Goal: Task Accomplishment & Management: Manage account settings

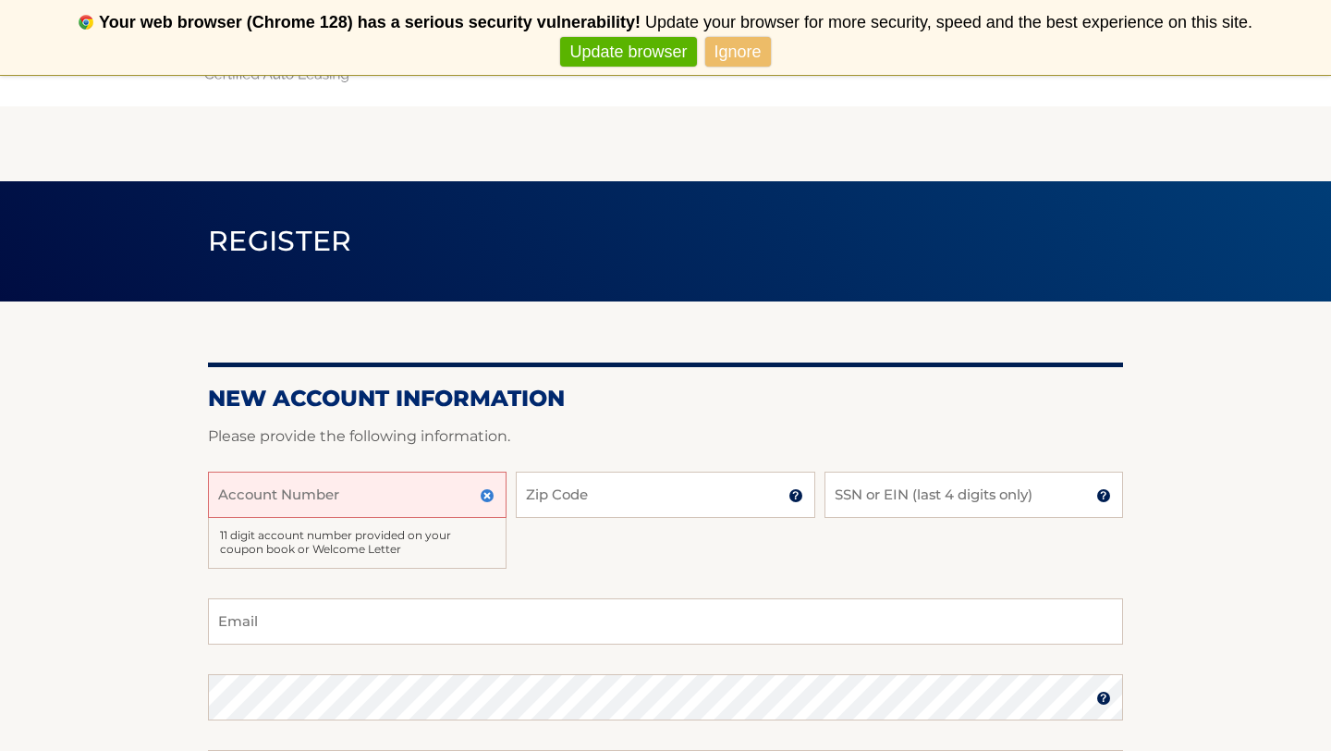
click at [461, 493] on input "Account Number" at bounding box center [357, 494] width 299 height 46
click at [422, 486] on input "Account Number" at bounding box center [357, 494] width 299 height 46
type input "44455980435"
click at [590, 484] on input "Zip Code" at bounding box center [665, 494] width 299 height 46
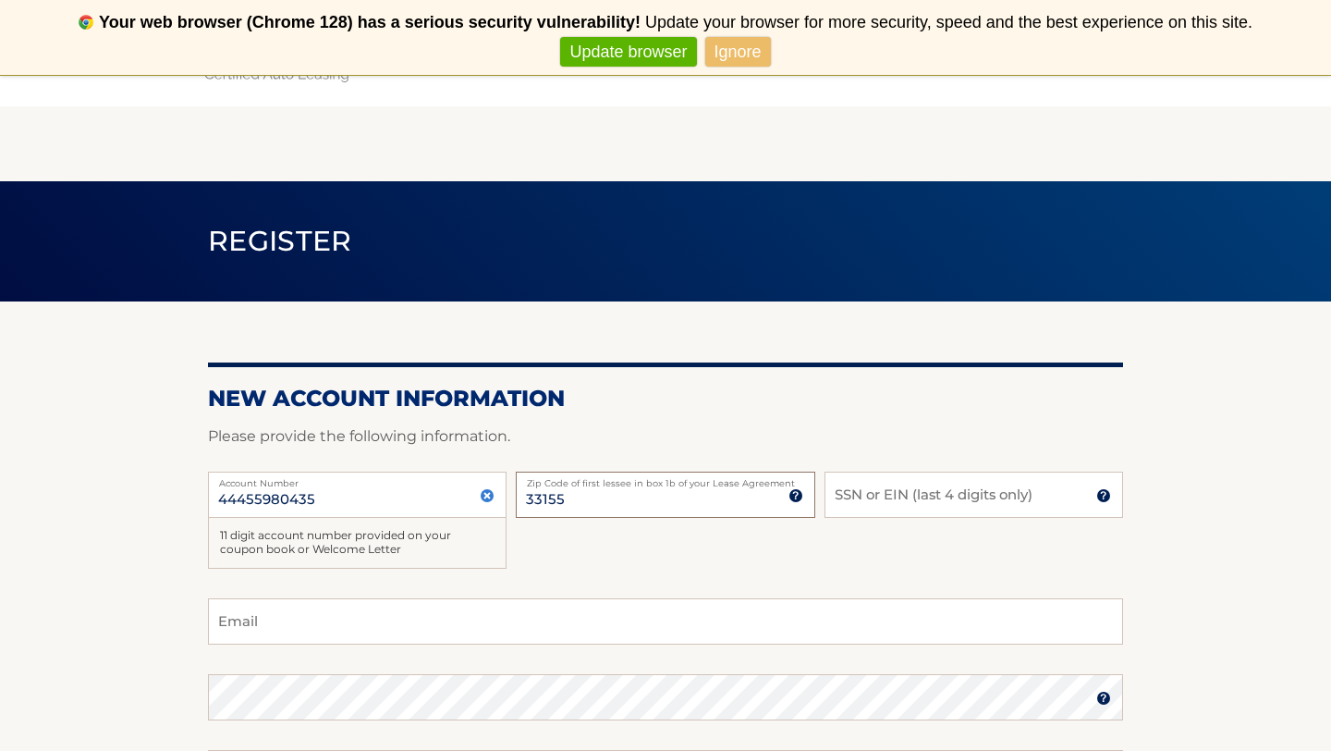
type input "33155"
click at [881, 495] on input "SSN or EIN (last 4 digits only)" at bounding box center [974, 494] width 299 height 46
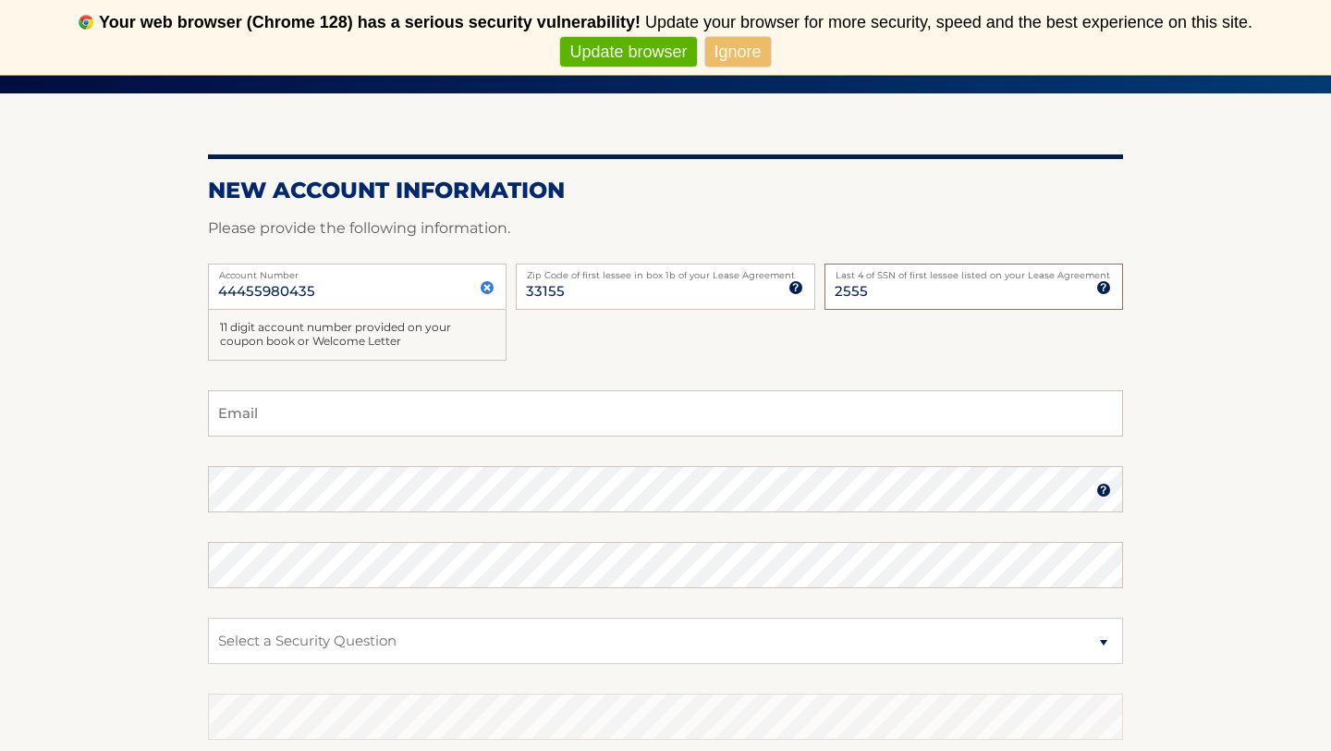
scroll to position [260, 0]
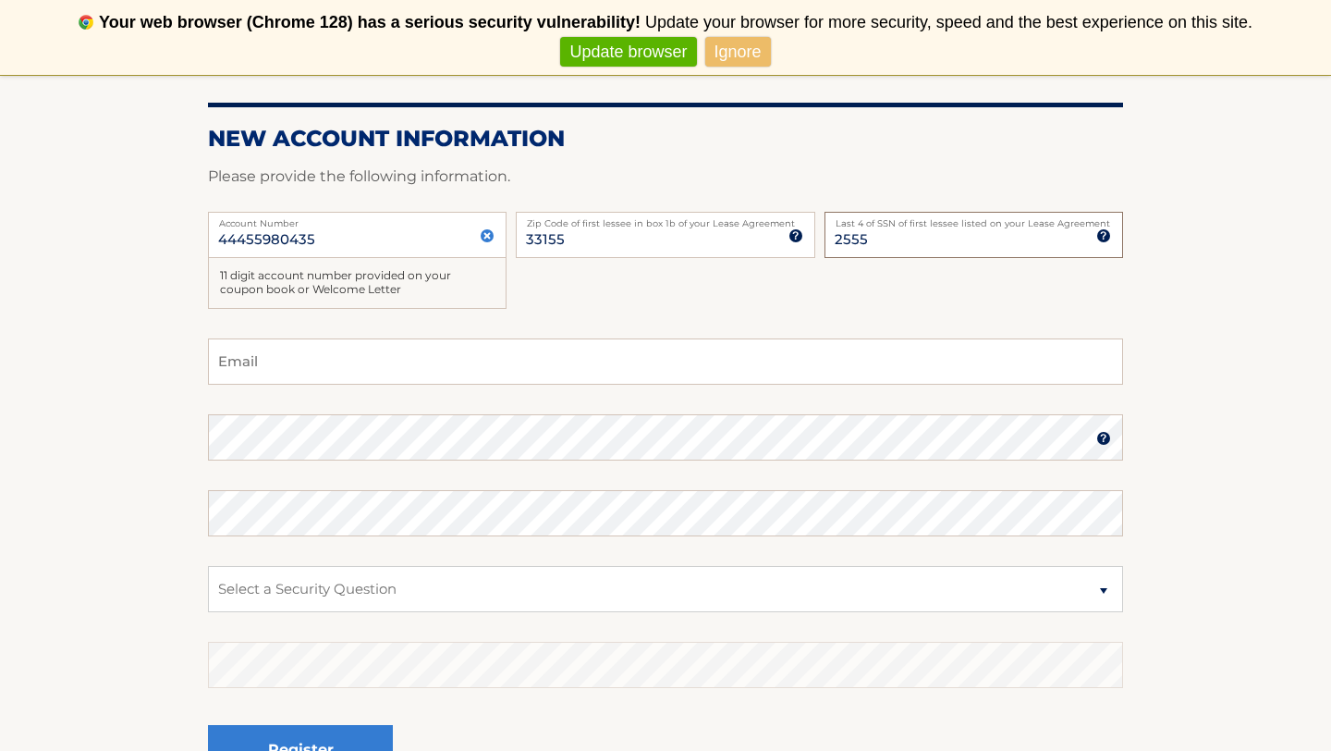
type input "2555"
click at [635, 374] on input "Email" at bounding box center [665, 361] width 915 height 46
type input "Ramiropillado7@gmail.com"
click at [463, 587] on select "Select a Security Question What was the name of your elementary school? What is…" at bounding box center [665, 589] width 915 height 46
select select "2"
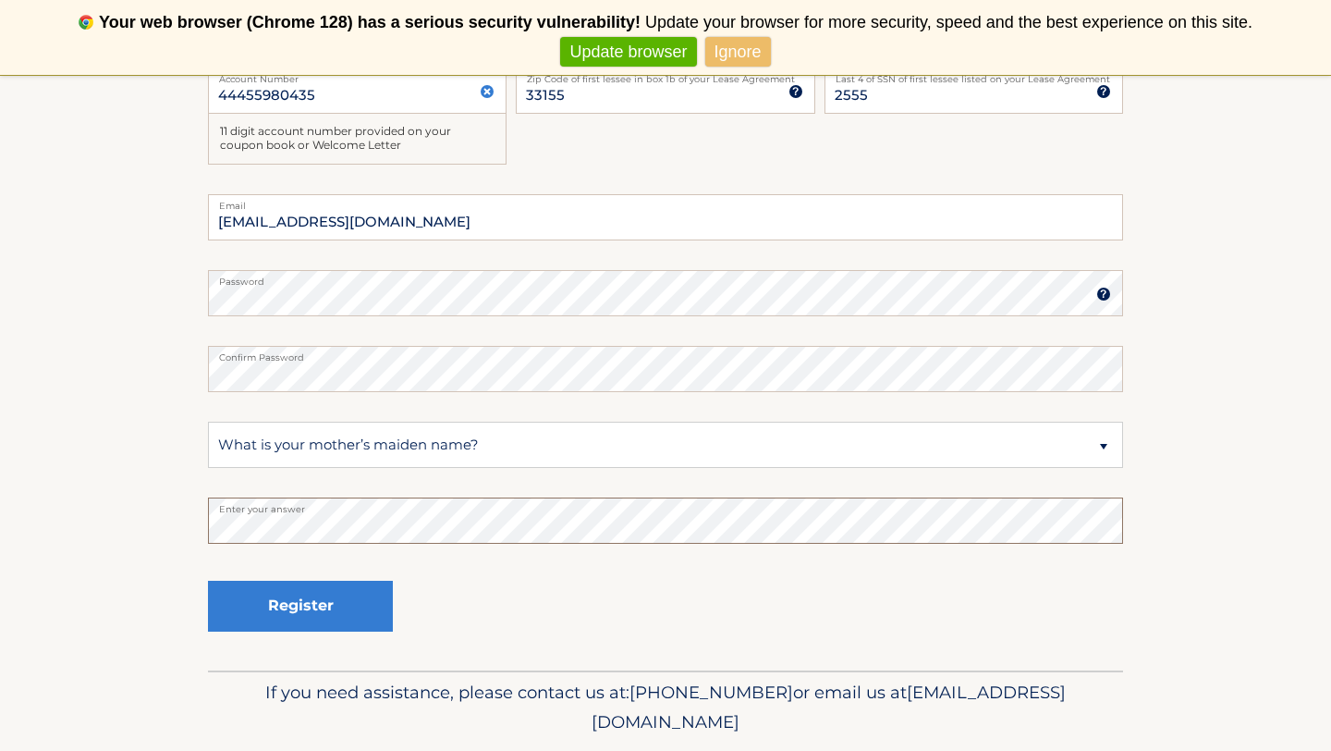
scroll to position [438, 0]
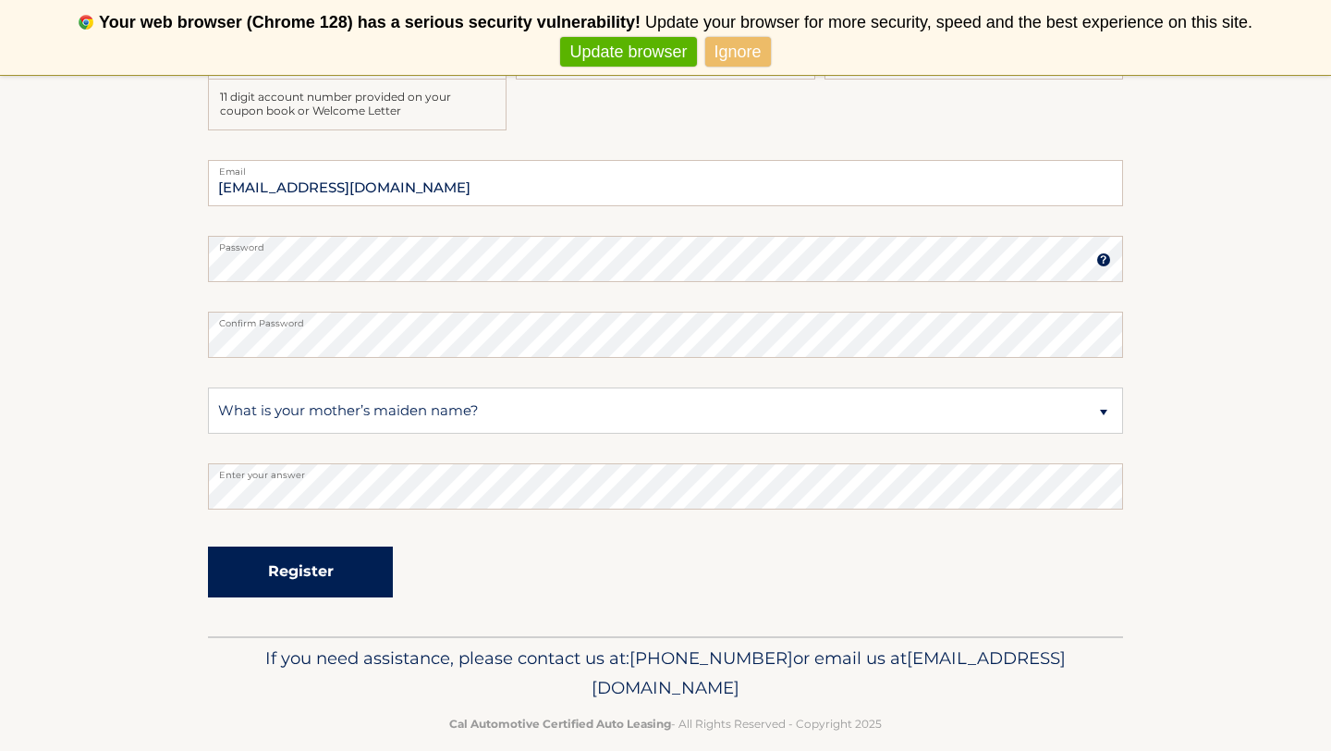
click at [348, 583] on button "Register" at bounding box center [300, 571] width 185 height 51
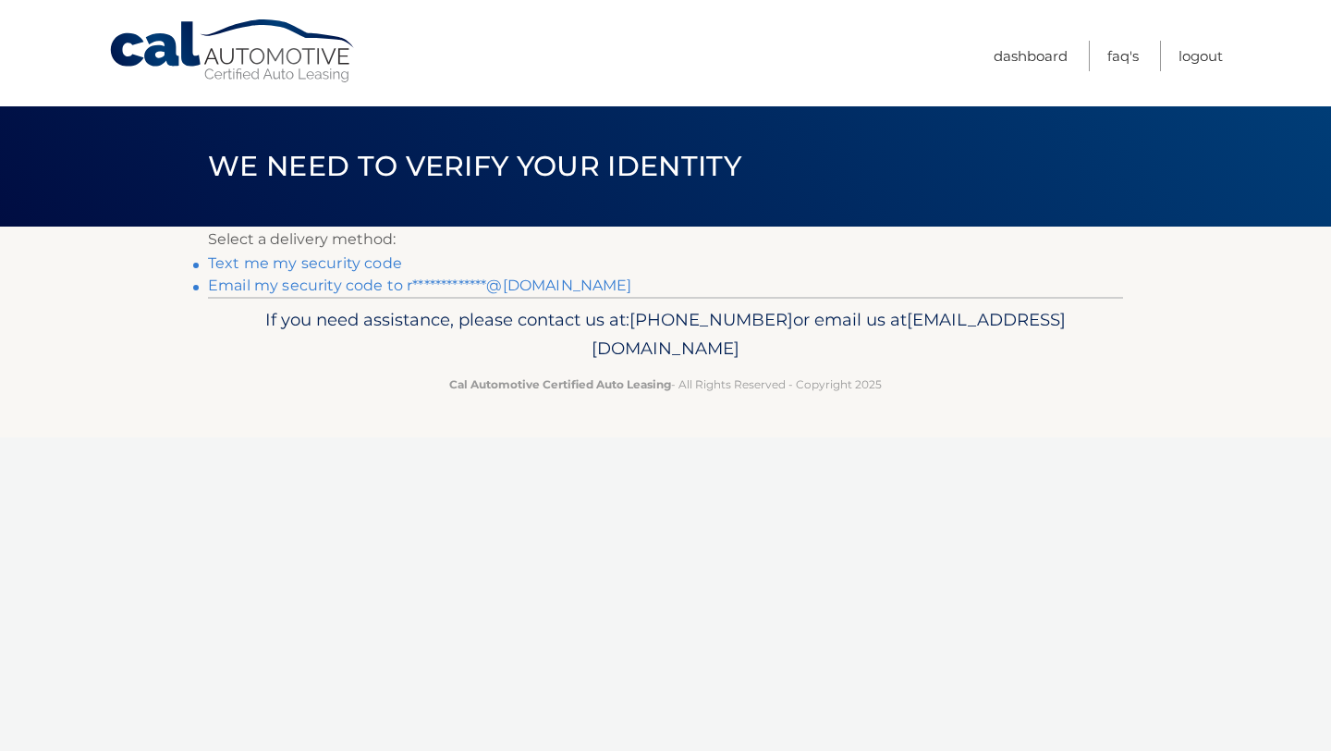
click at [350, 259] on link "Text me my security code" at bounding box center [305, 263] width 194 height 18
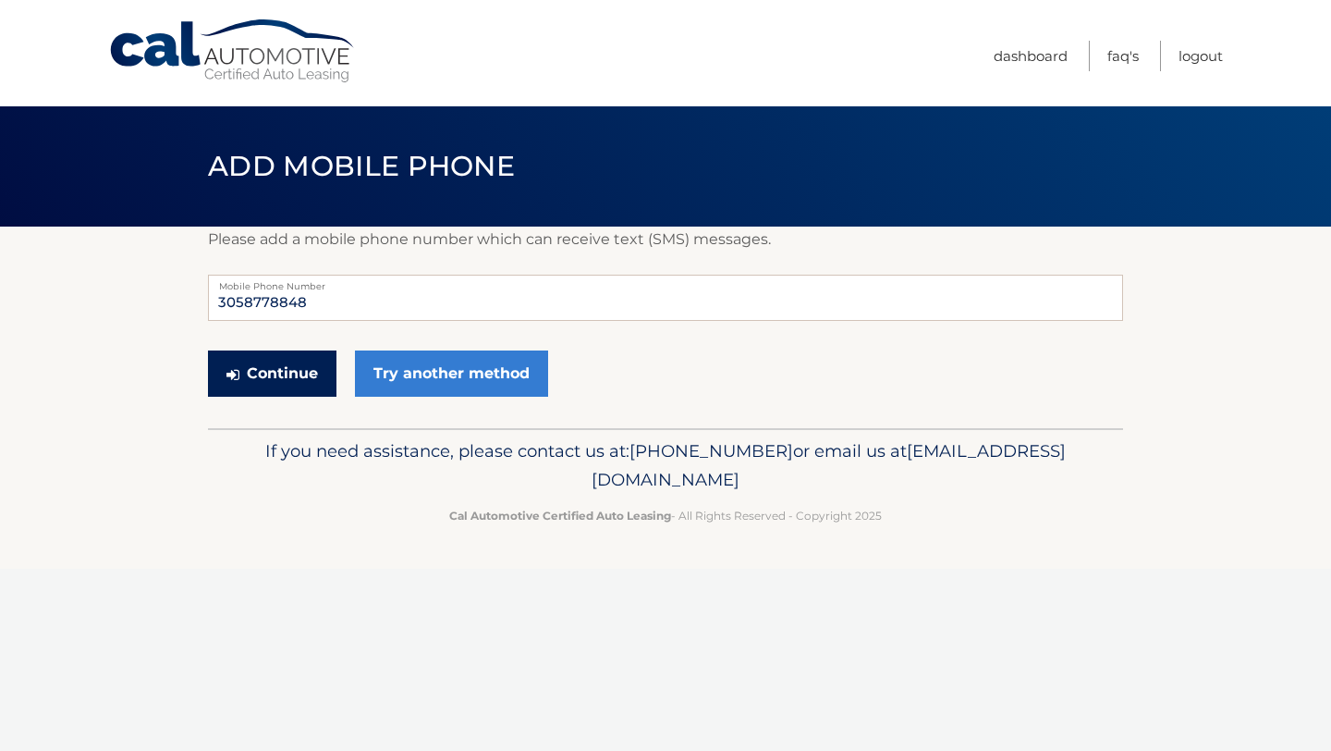
click at [263, 379] on button "Continue" at bounding box center [272, 373] width 128 height 46
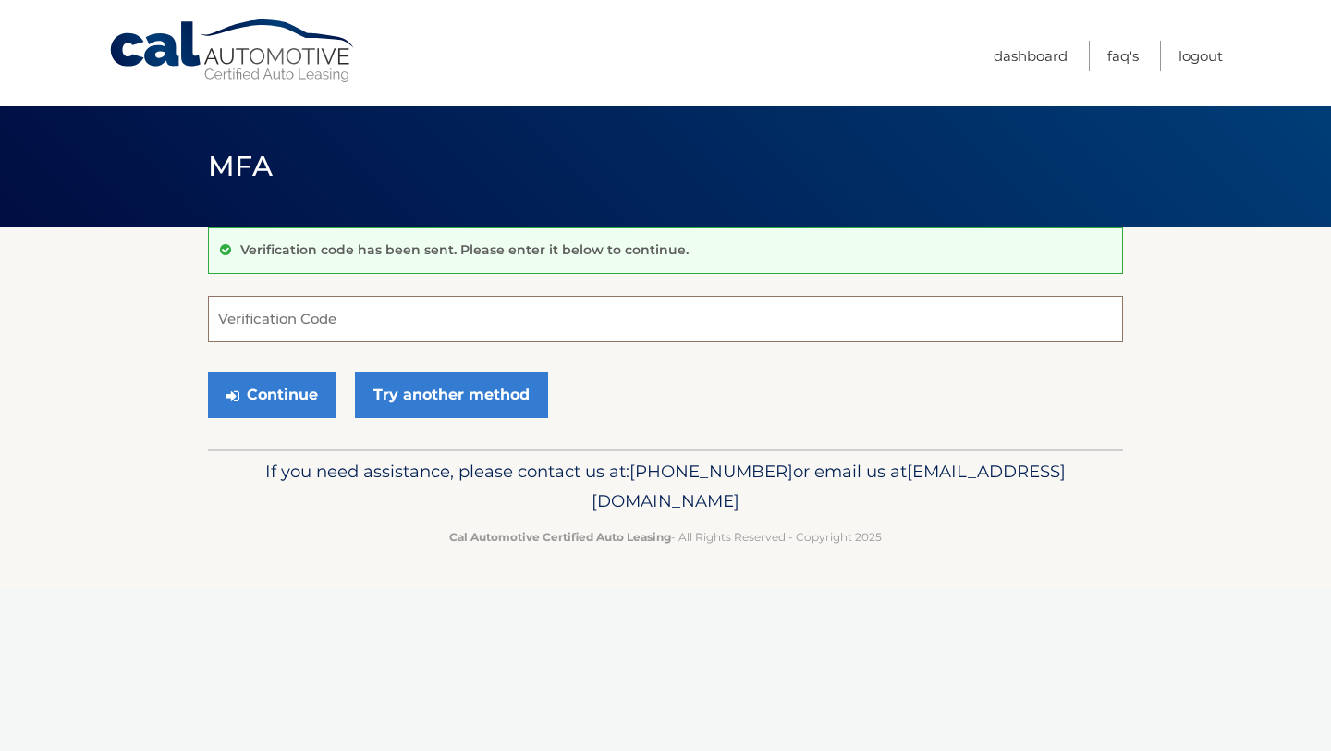
click at [292, 309] on input "Verification Code" at bounding box center [665, 319] width 915 height 46
type input "681616"
click at [267, 378] on button "Continue" at bounding box center [272, 395] width 128 height 46
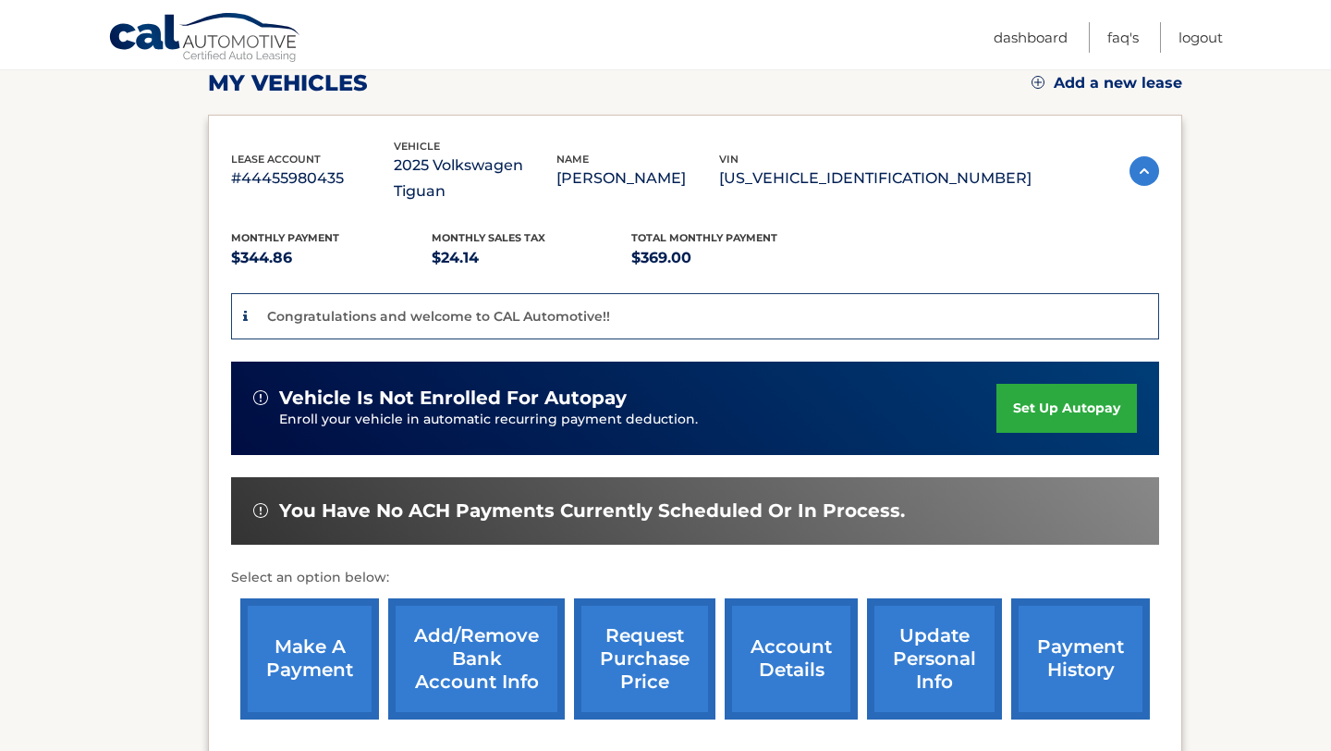
scroll to position [273, 0]
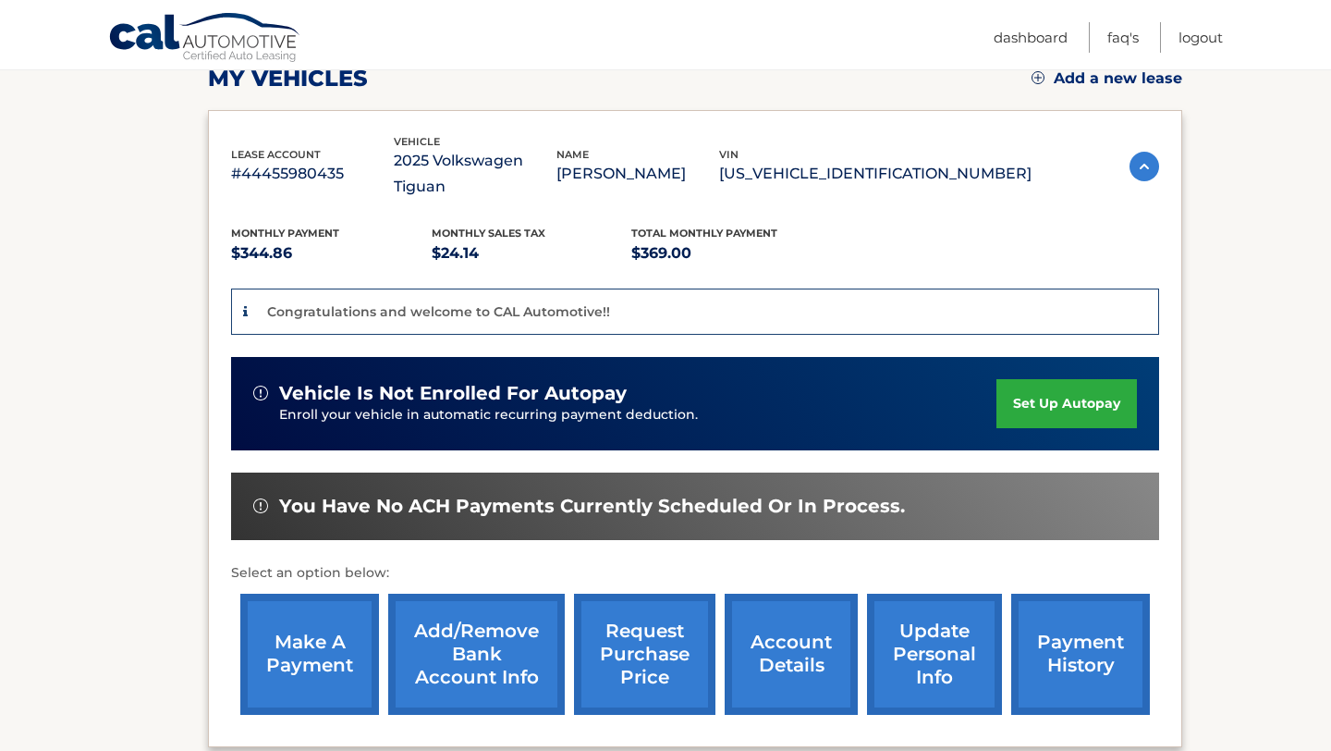
click at [1058, 398] on link "set up autopay" at bounding box center [1067, 403] width 141 height 49
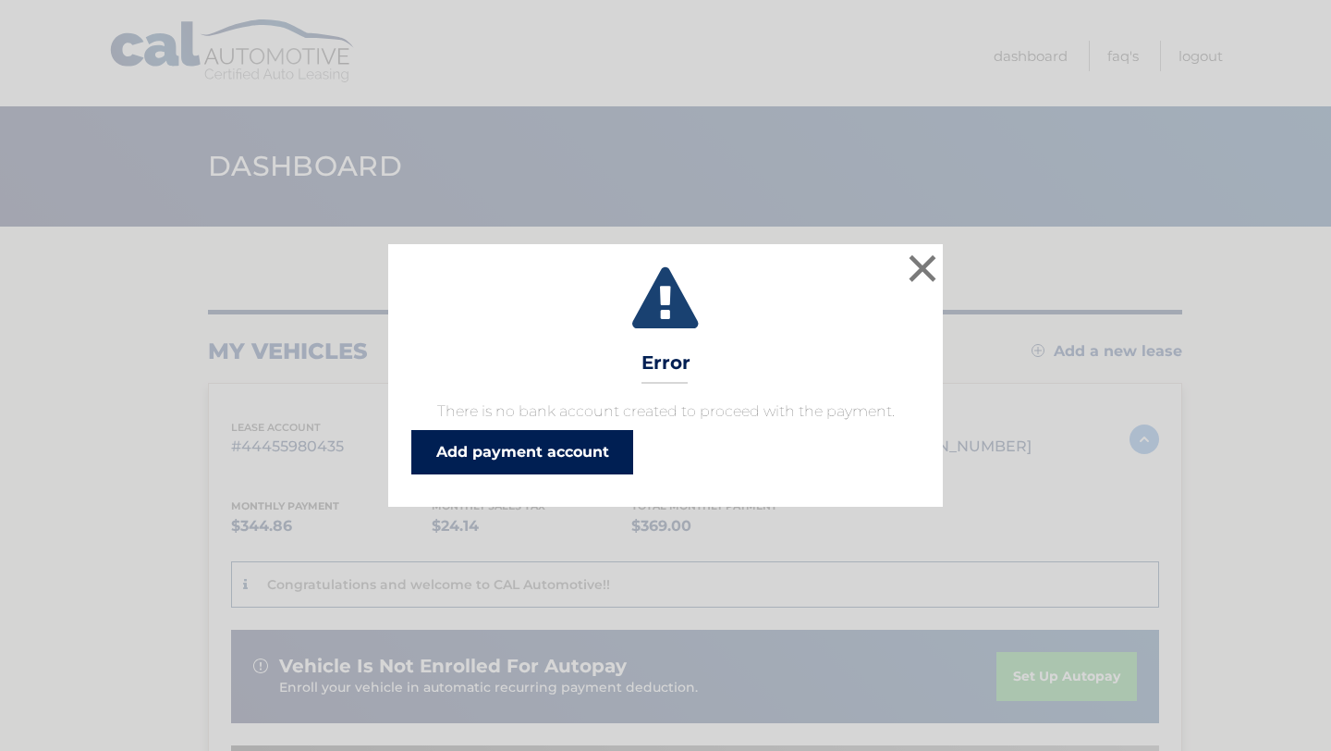
click at [574, 444] on link "Add payment account" at bounding box center [522, 452] width 222 height 44
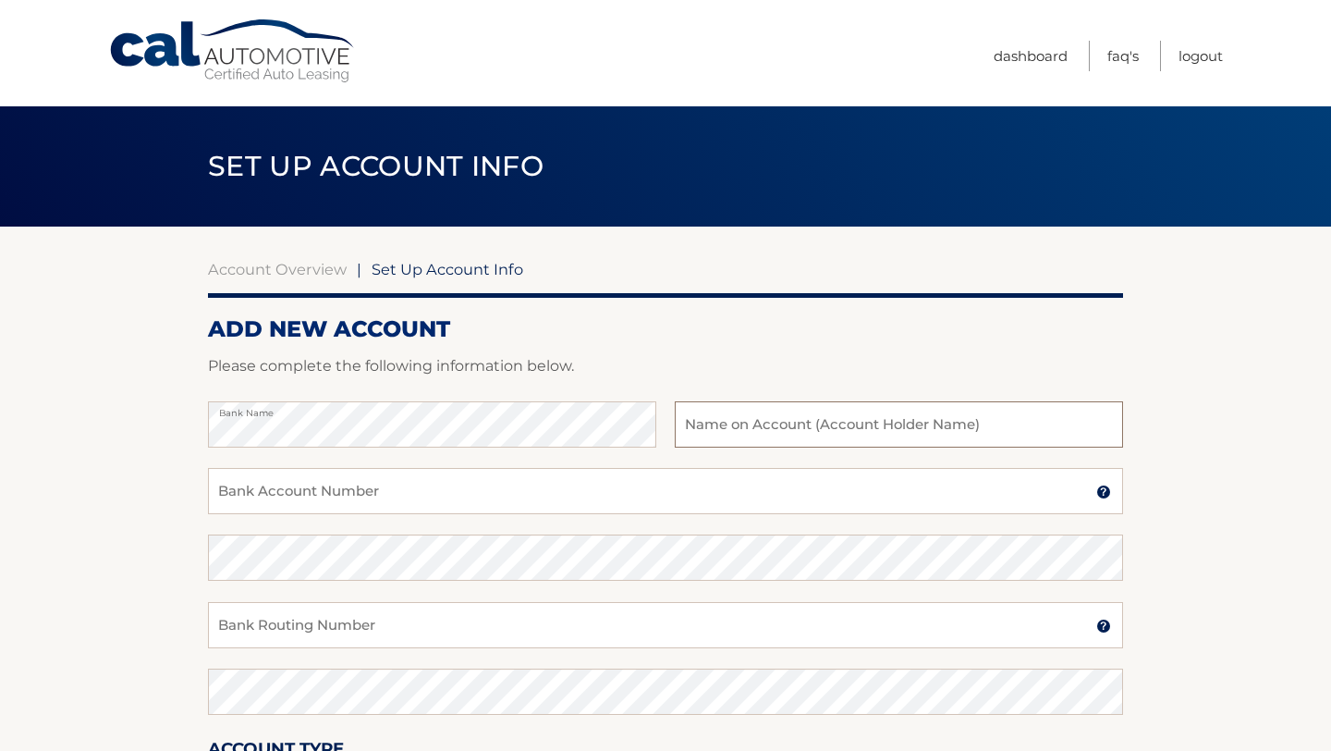
click at [709, 430] on input "text" at bounding box center [899, 424] width 448 height 46
type input "[PERSON_NAME]"
click at [633, 482] on input "Bank Account Number" at bounding box center [665, 491] width 915 height 46
type input "300041275095"
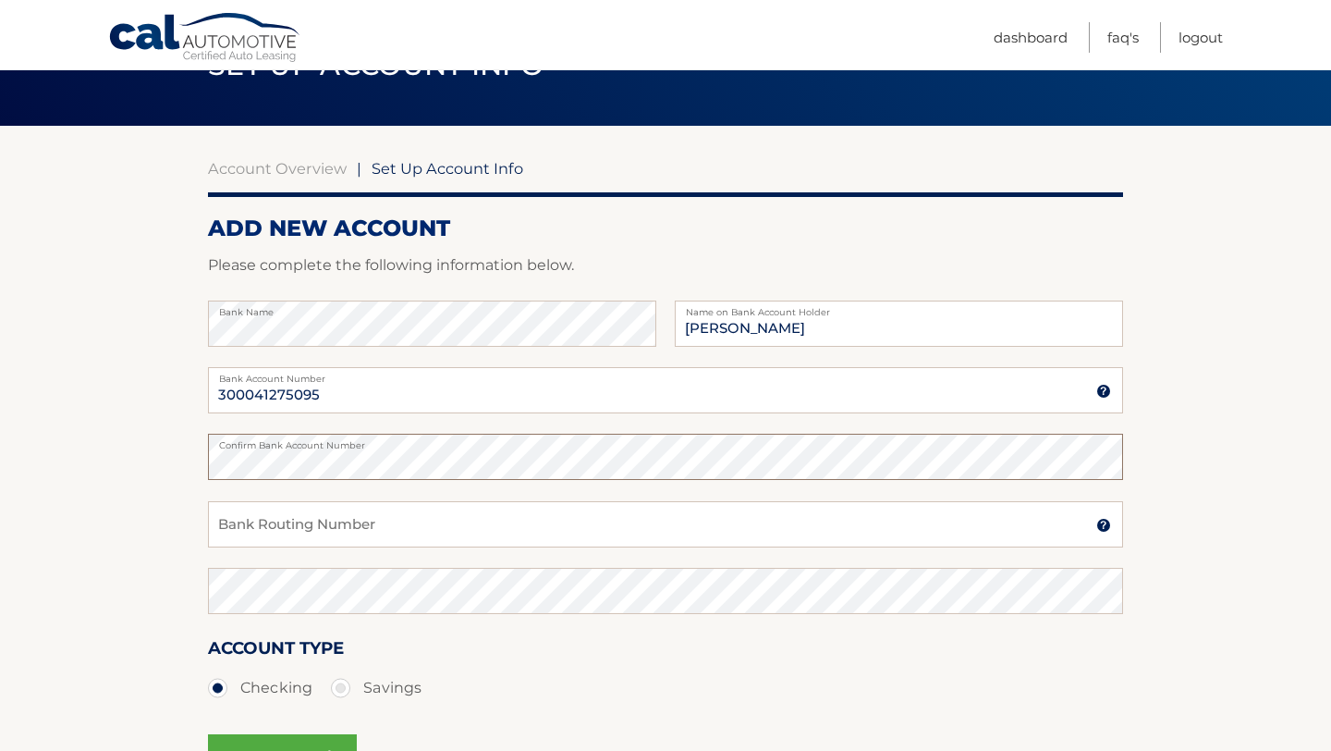
scroll to position [104, 0]
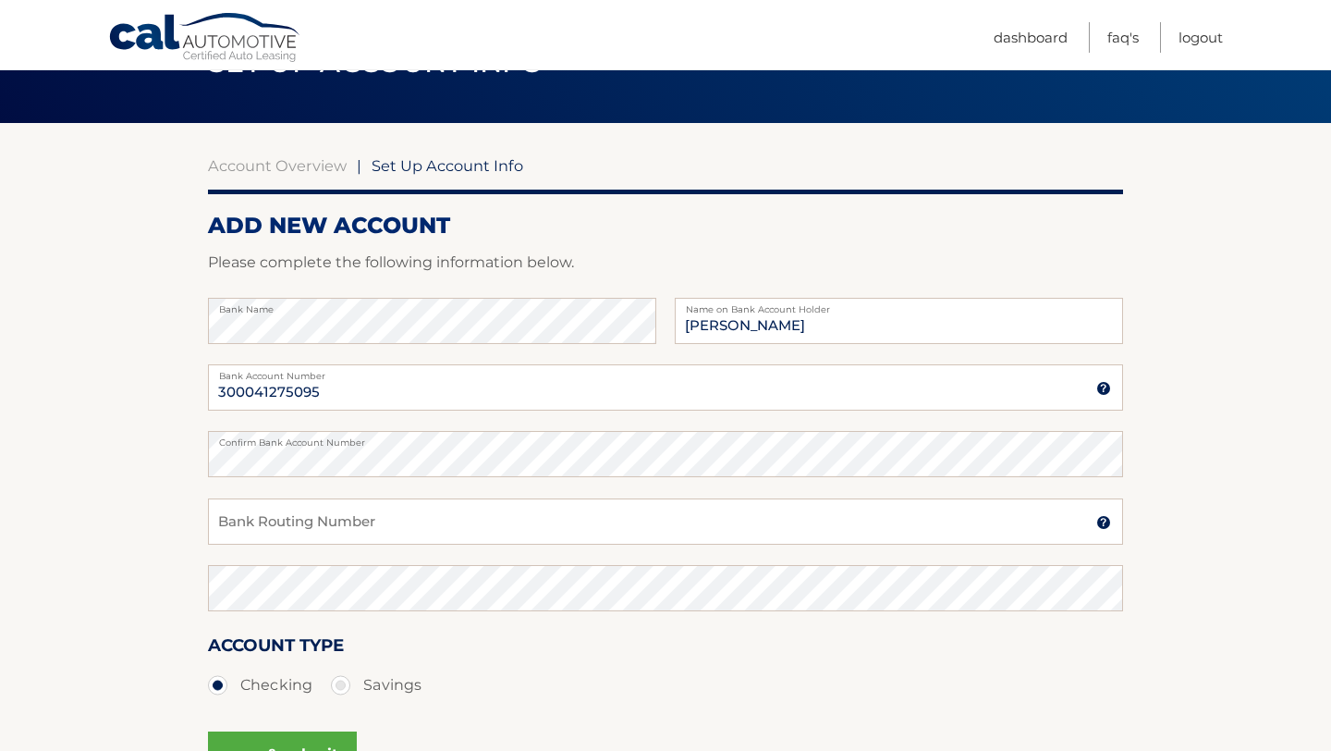
click at [512, 487] on div "Confirm Bank Account Number" at bounding box center [665, 464] width 915 height 67
click at [506, 520] on input "Bank Routing Number" at bounding box center [665, 521] width 915 height 46
type input "124085260"
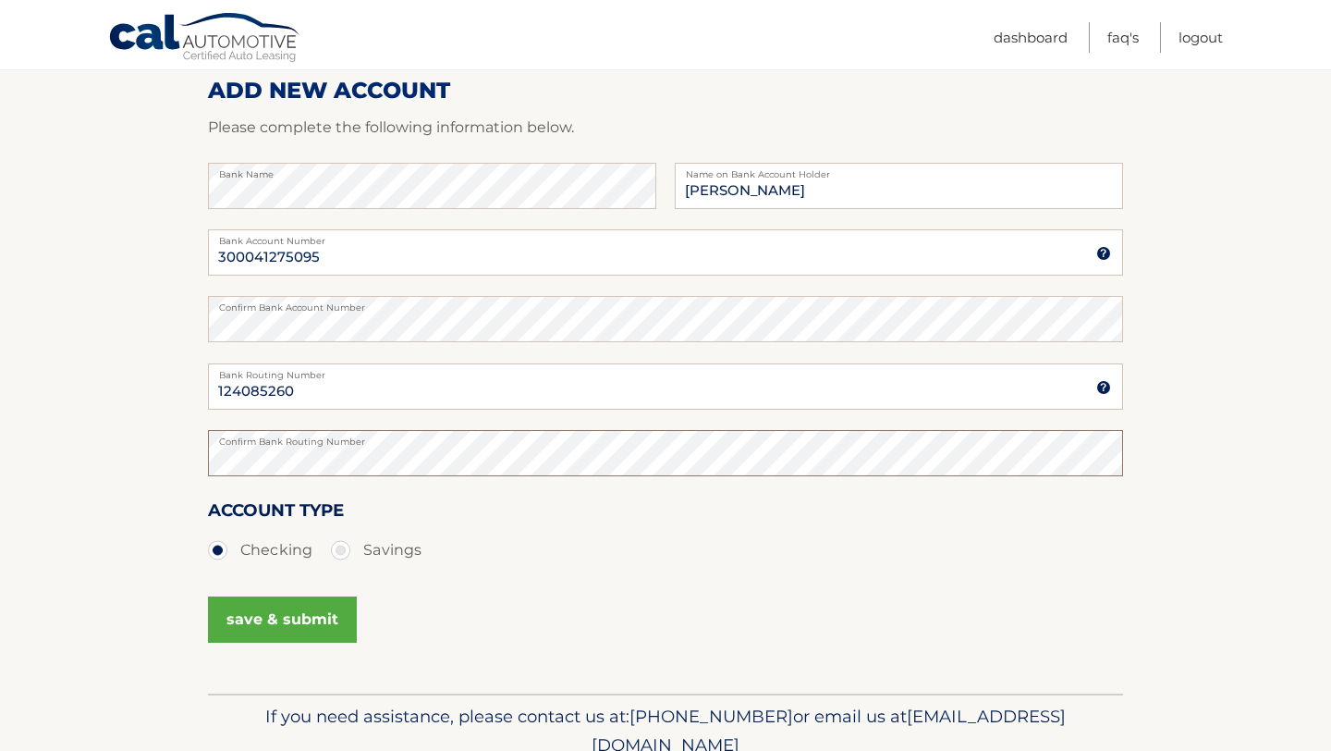
scroll to position [253, 0]
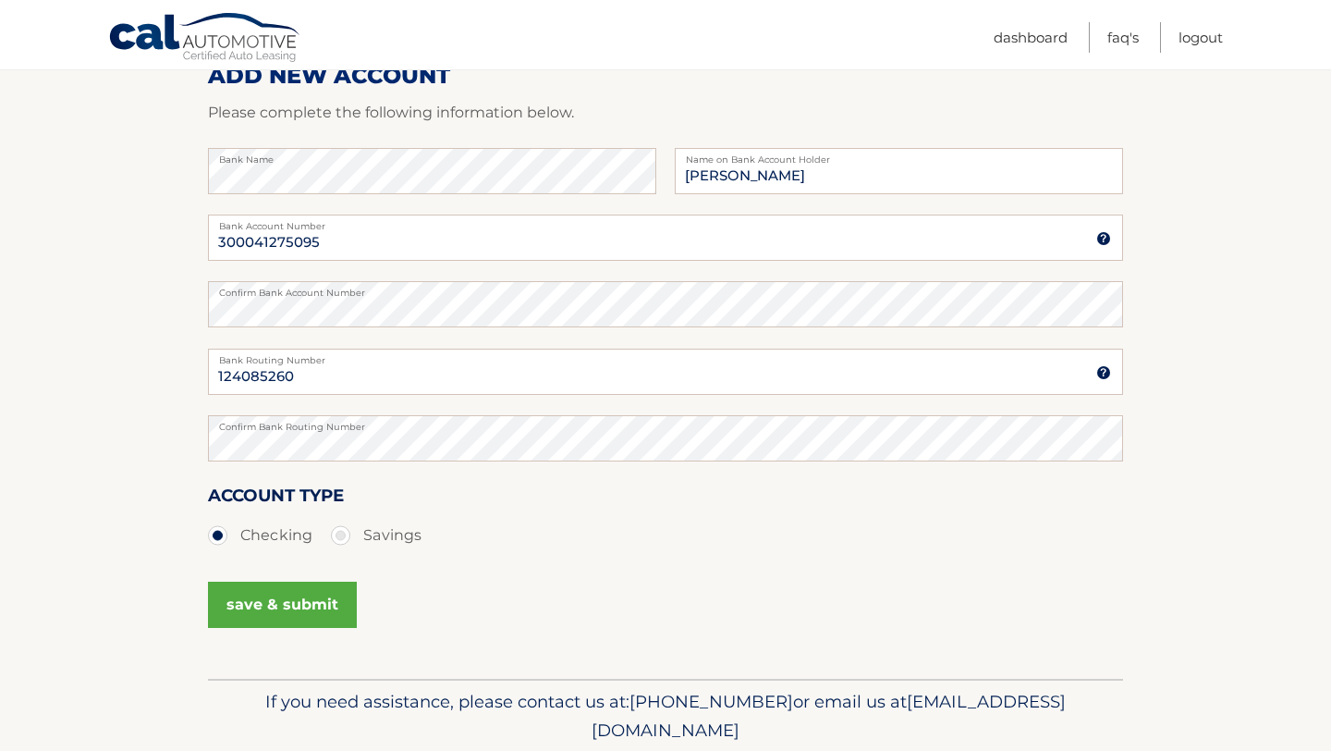
click at [336, 531] on label "Savings" at bounding box center [376, 535] width 91 height 37
click at [338, 531] on input "Savings" at bounding box center [347, 532] width 18 height 30
radio input "true"
click at [333, 606] on button "save & submit" at bounding box center [282, 604] width 149 height 46
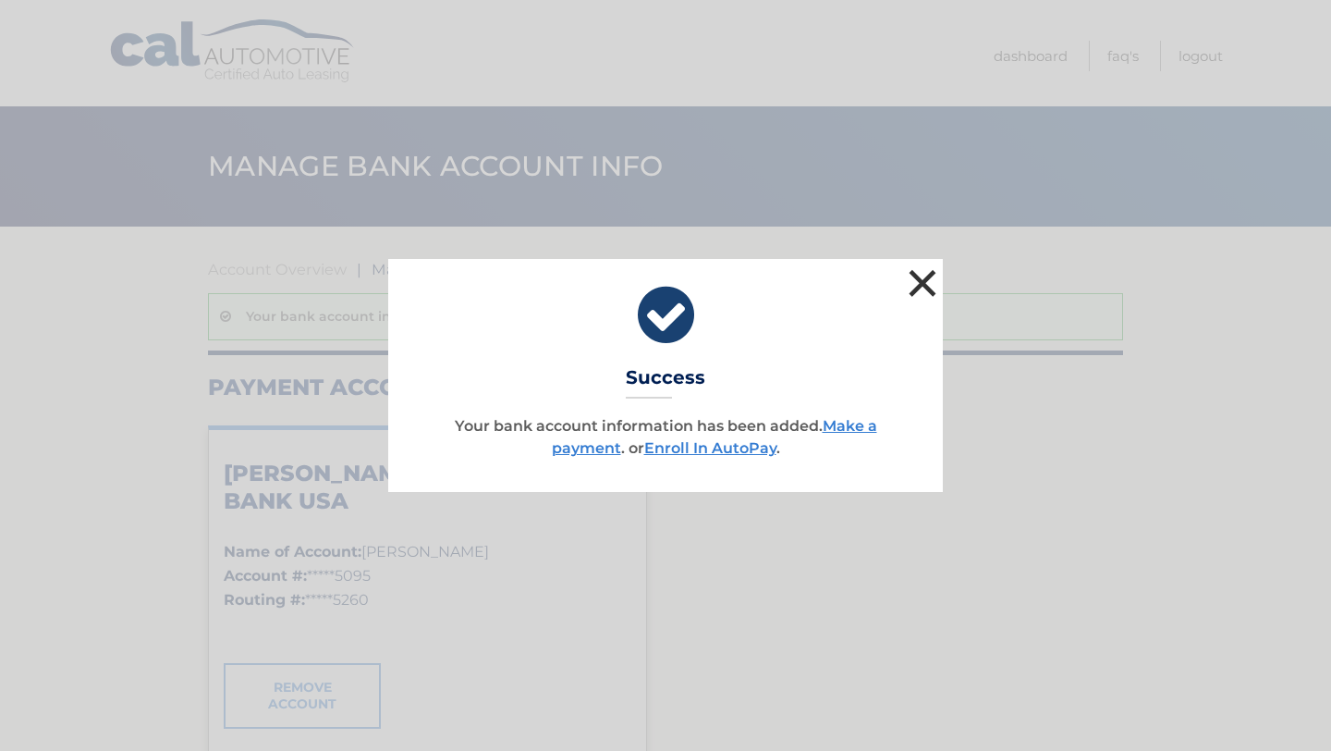
click at [926, 288] on button "×" at bounding box center [922, 282] width 37 height 37
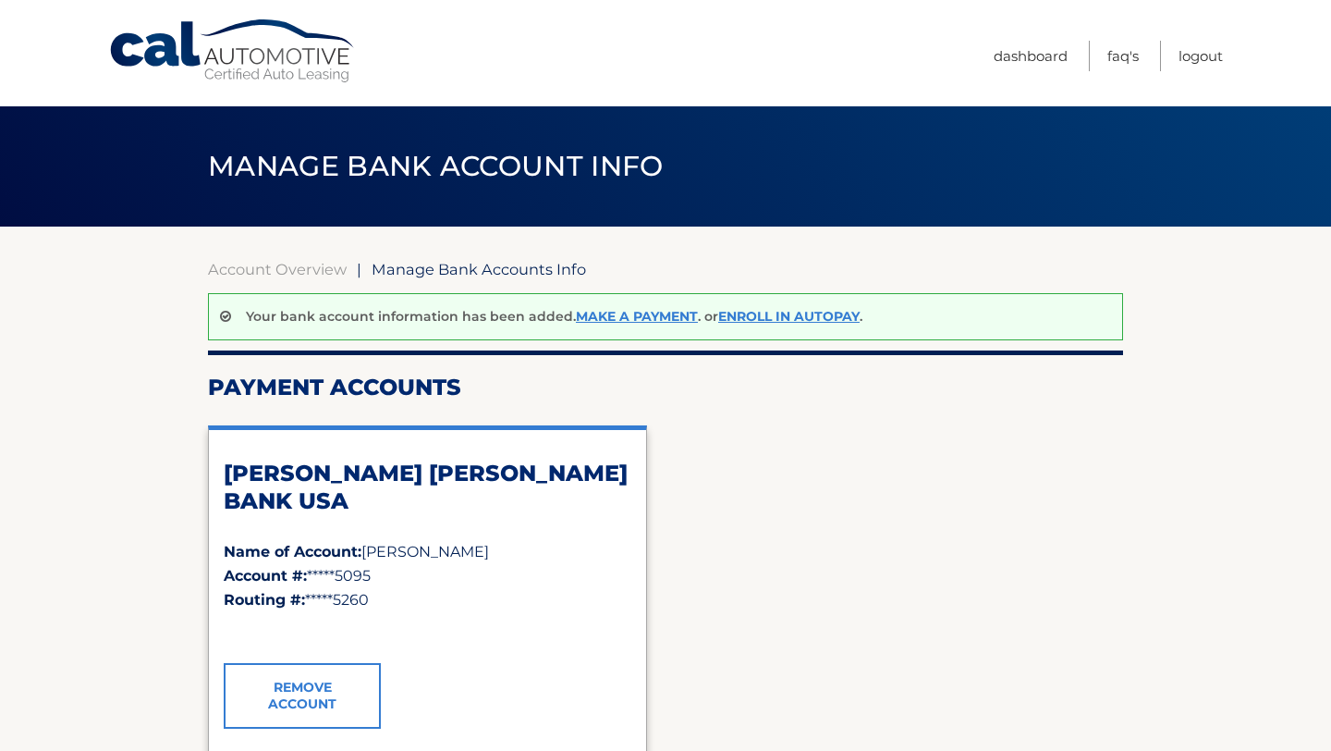
click at [193, 41] on link "Cal Automotive" at bounding box center [233, 51] width 250 height 66
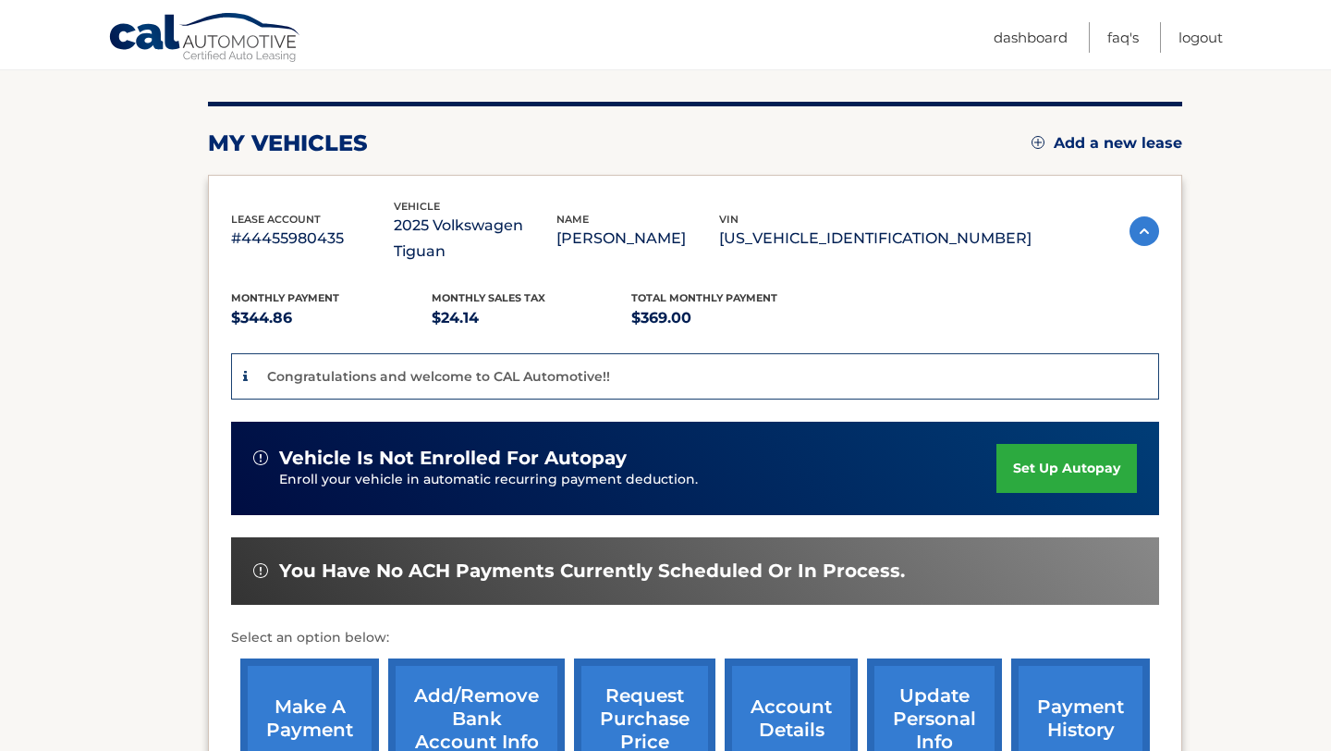
scroll to position [224, 0]
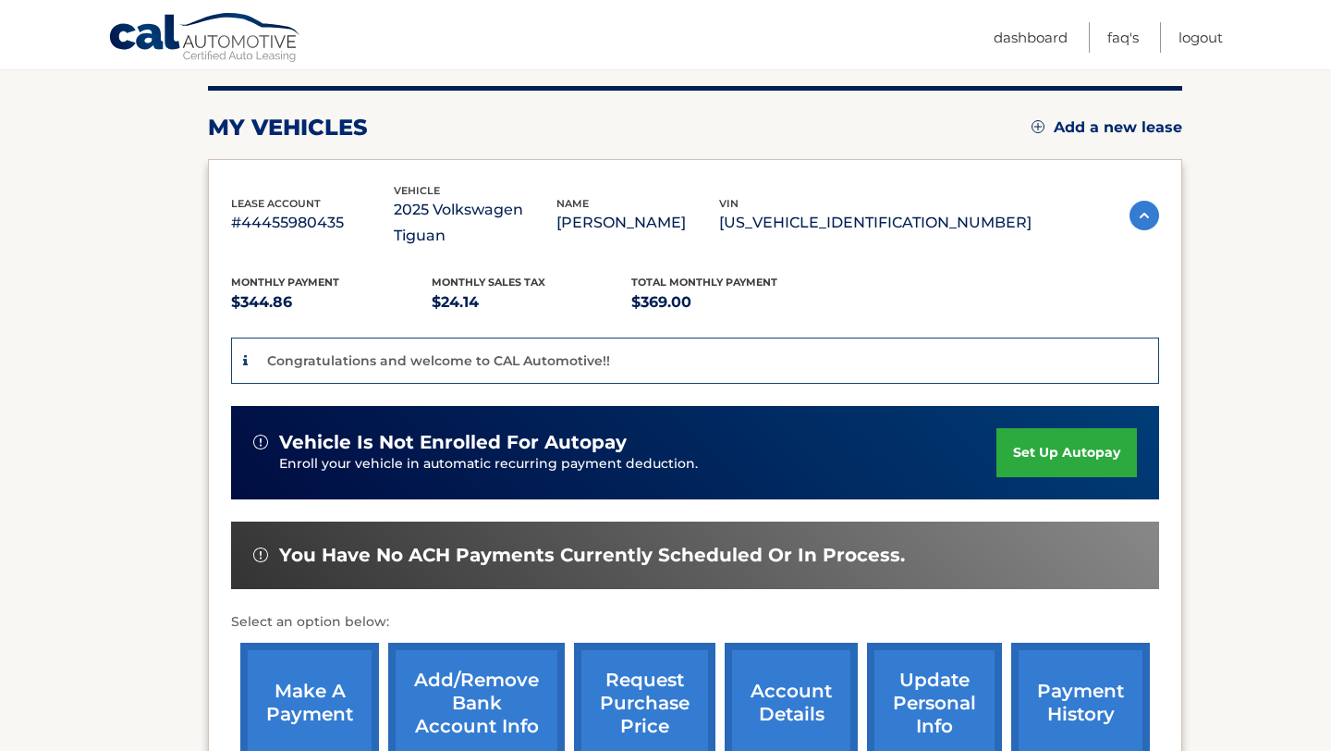
click at [1050, 440] on link "set up autopay" at bounding box center [1067, 452] width 141 height 49
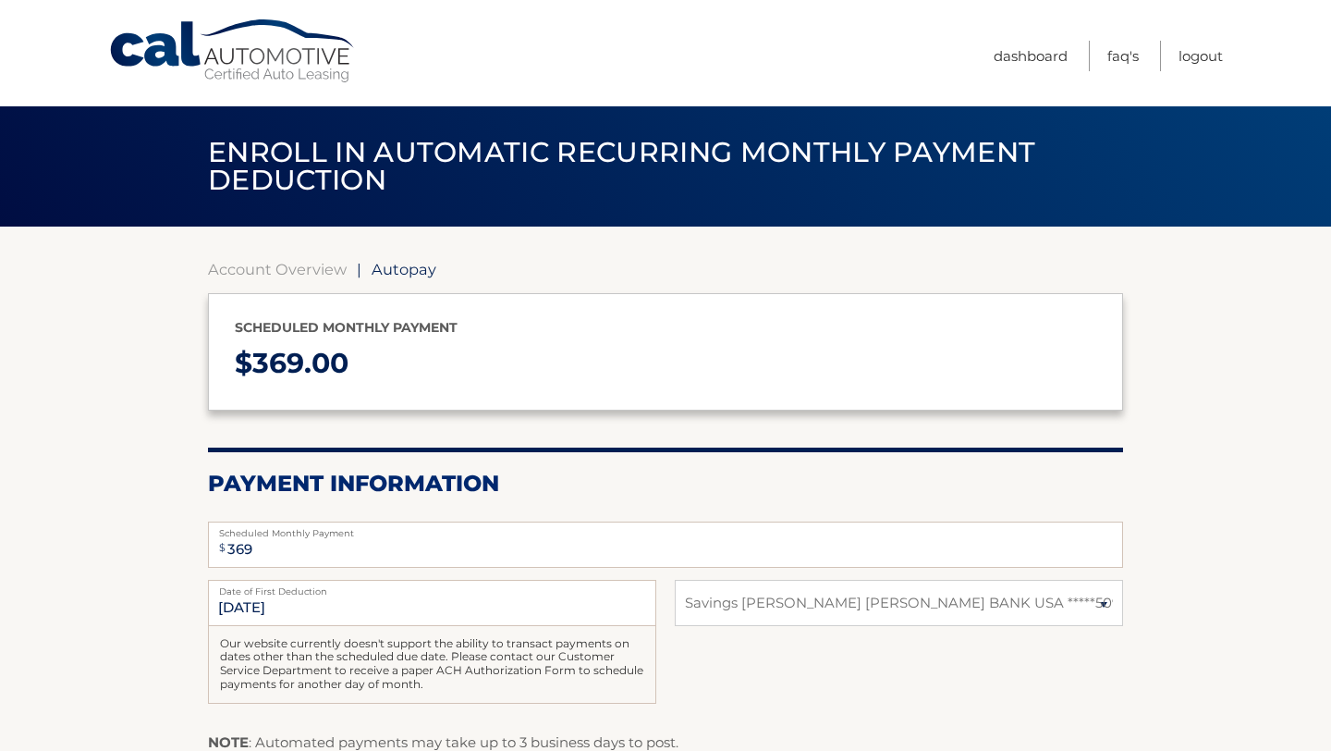
select select "MDEzYmFiYTgtMGNlZC00ZWRkLTk0NzItYTcyMjQ1NDE2MTBi"
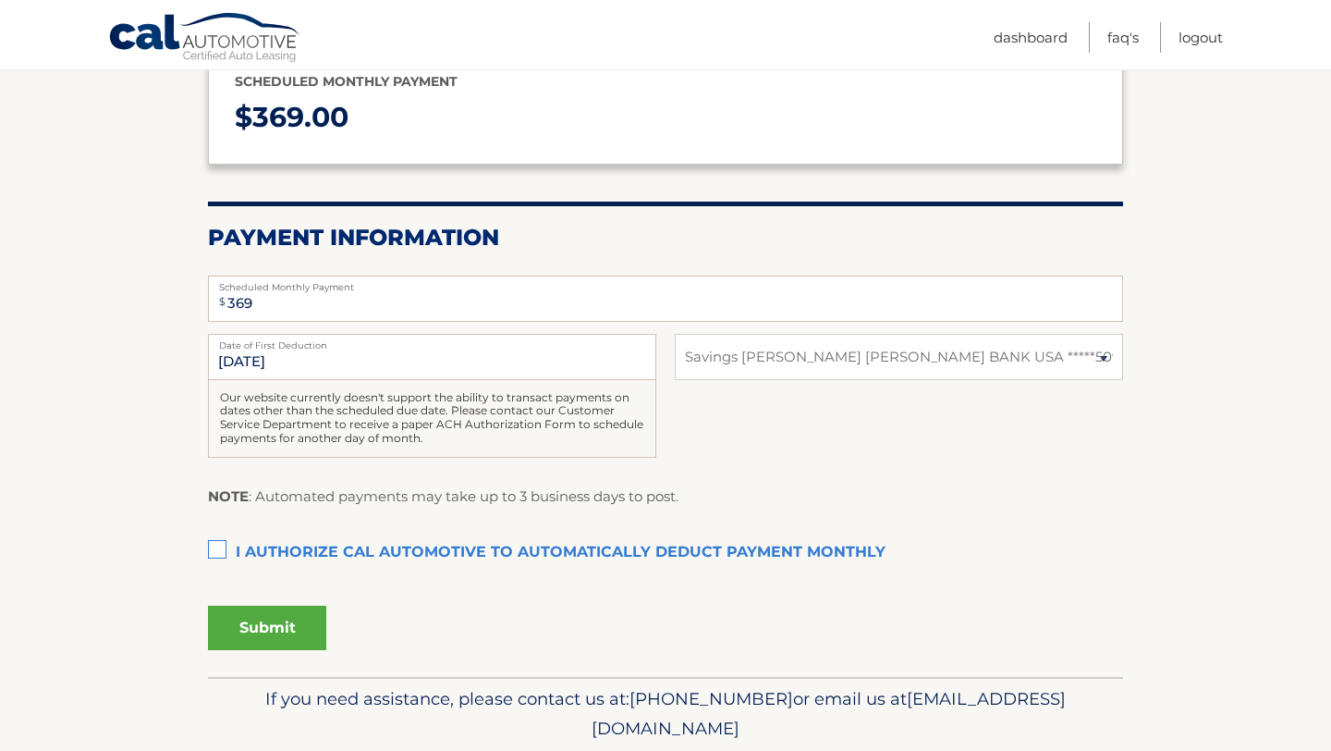
scroll to position [251, 0]
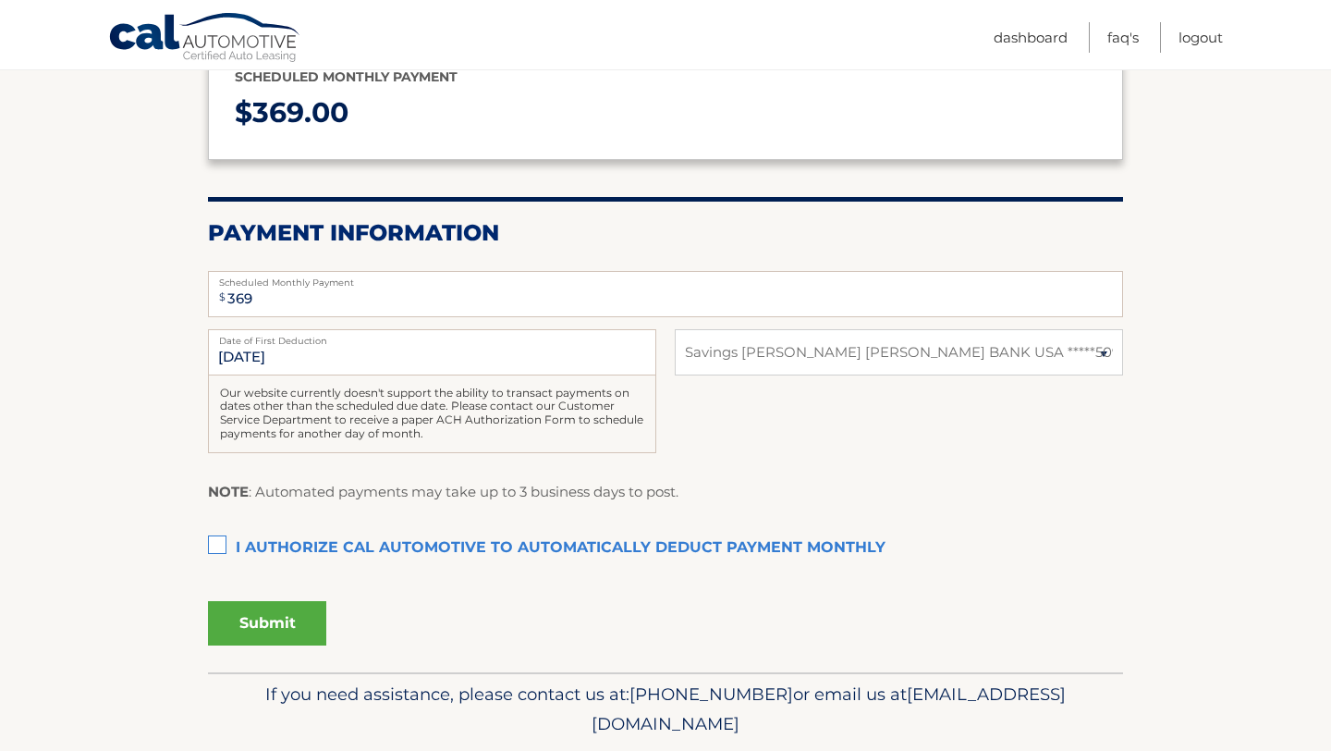
click at [216, 538] on label "I authorize cal automotive to automatically deduct payment monthly This checkbo…" at bounding box center [665, 548] width 915 height 37
click at [0, 0] on input "I authorize cal automotive to automatically deduct payment monthly This checkbo…" at bounding box center [0, 0] width 0 height 0
click at [315, 622] on button "Submit" at bounding box center [267, 623] width 118 height 44
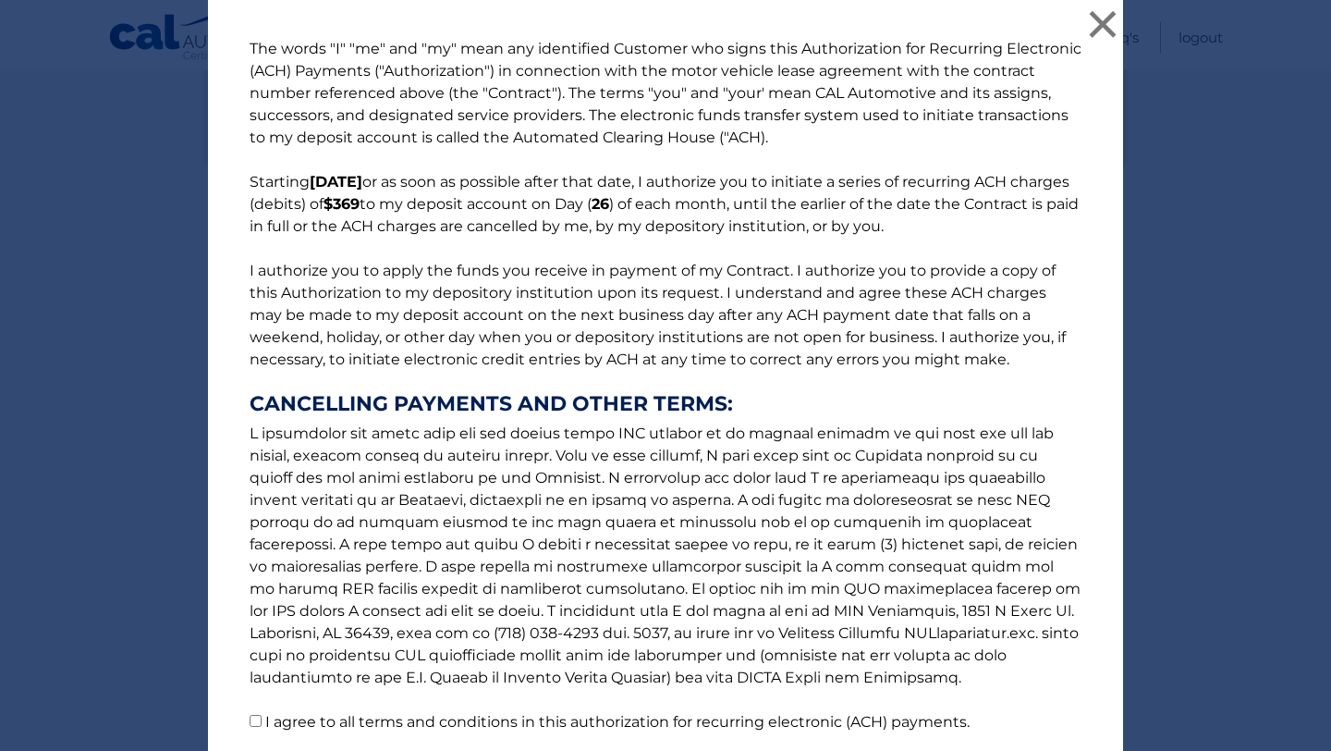
scroll to position [144, 0]
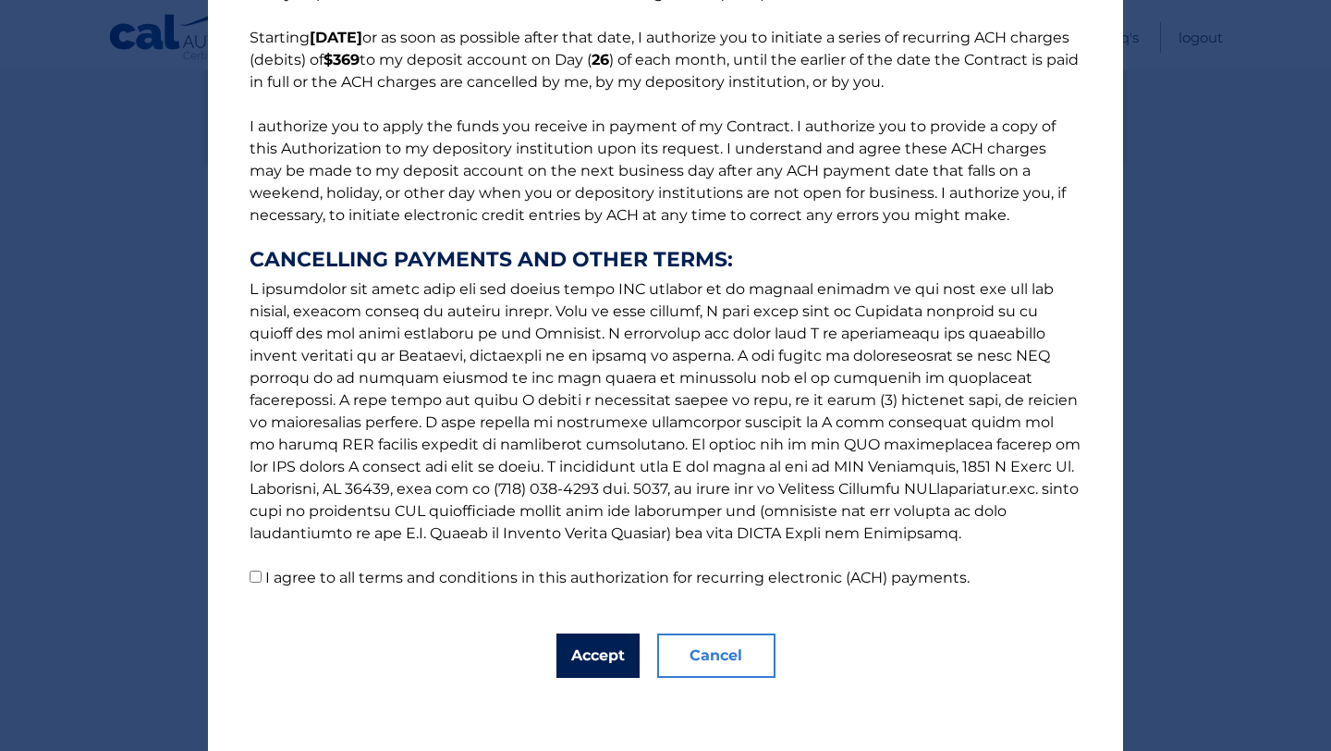
click at [598, 665] on button "Accept" at bounding box center [598, 655] width 83 height 44
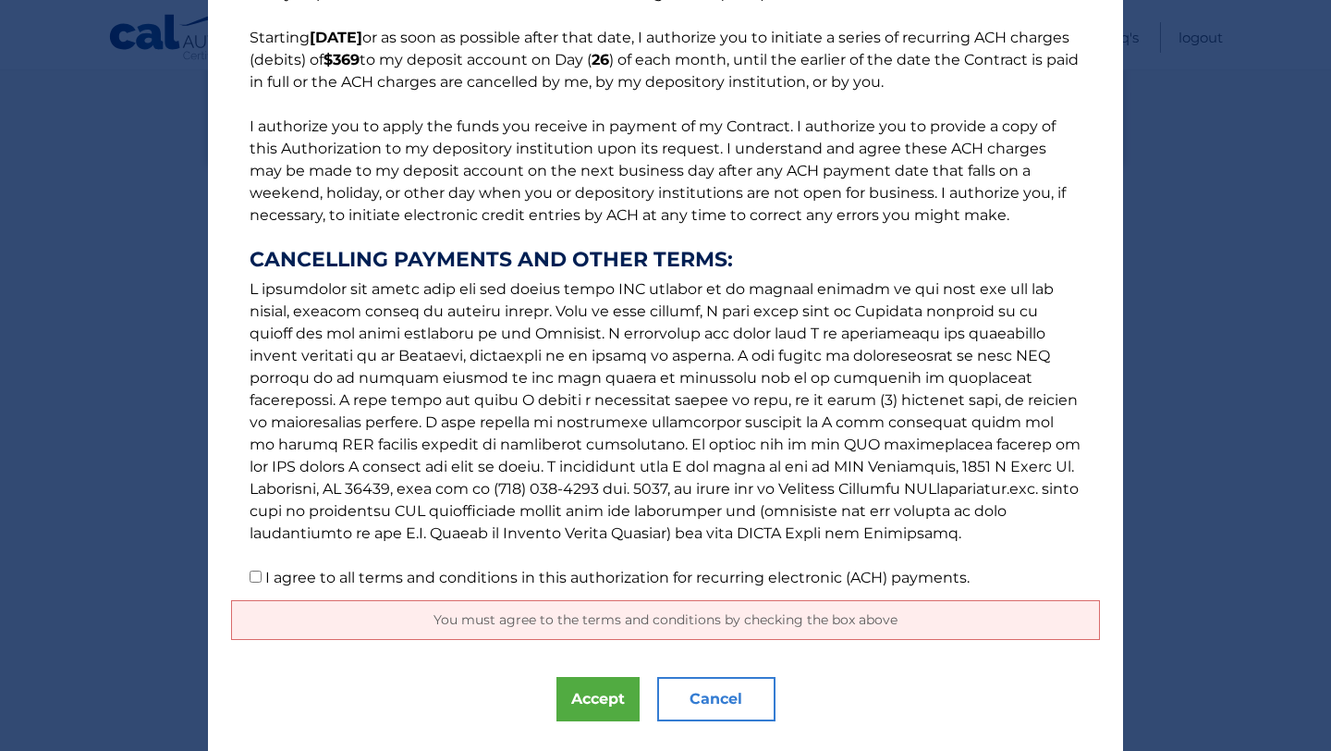
click at [290, 581] on label "I agree to all terms and conditions in this authorization for recurring electro…" at bounding box center [617, 578] width 704 height 18
click at [262, 581] on input "I agree to all terms and conditions in this authorization for recurring electro…" at bounding box center [256, 576] width 12 height 12
checkbox input "true"
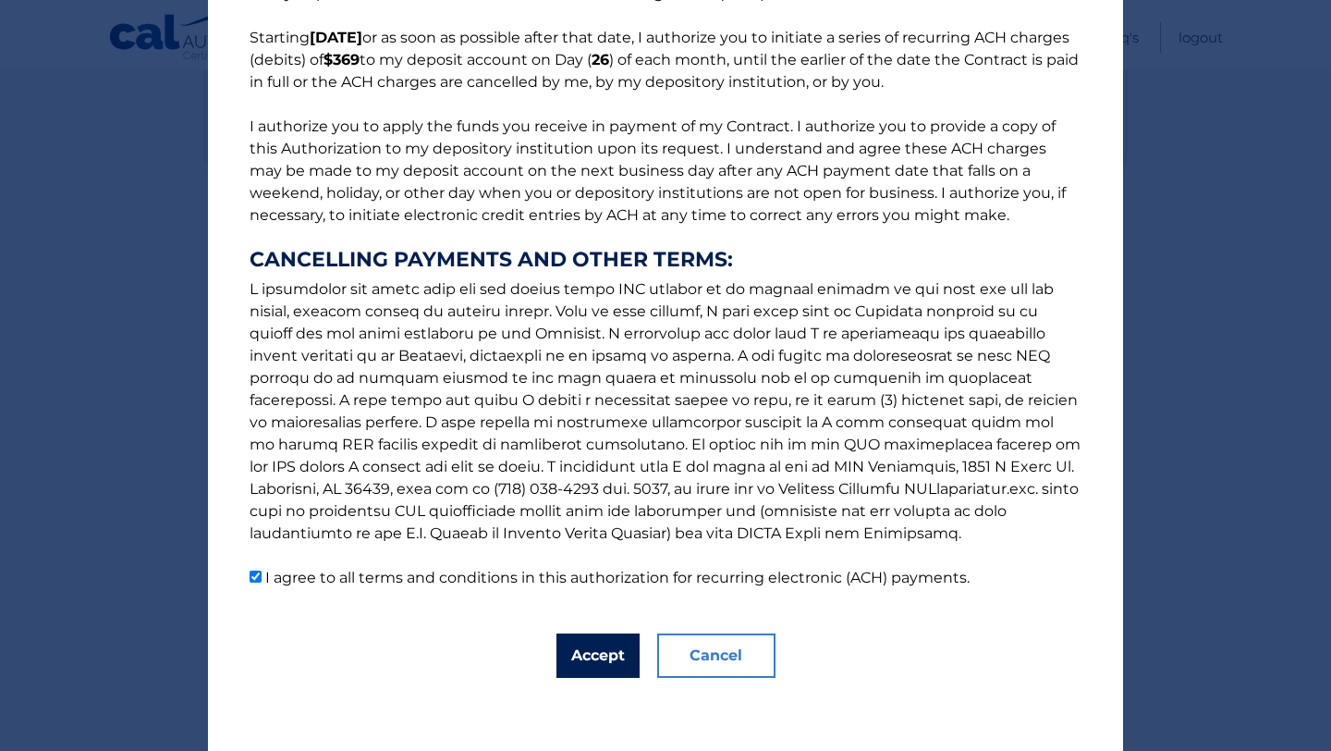
click at [589, 663] on button "Accept" at bounding box center [598, 655] width 83 height 44
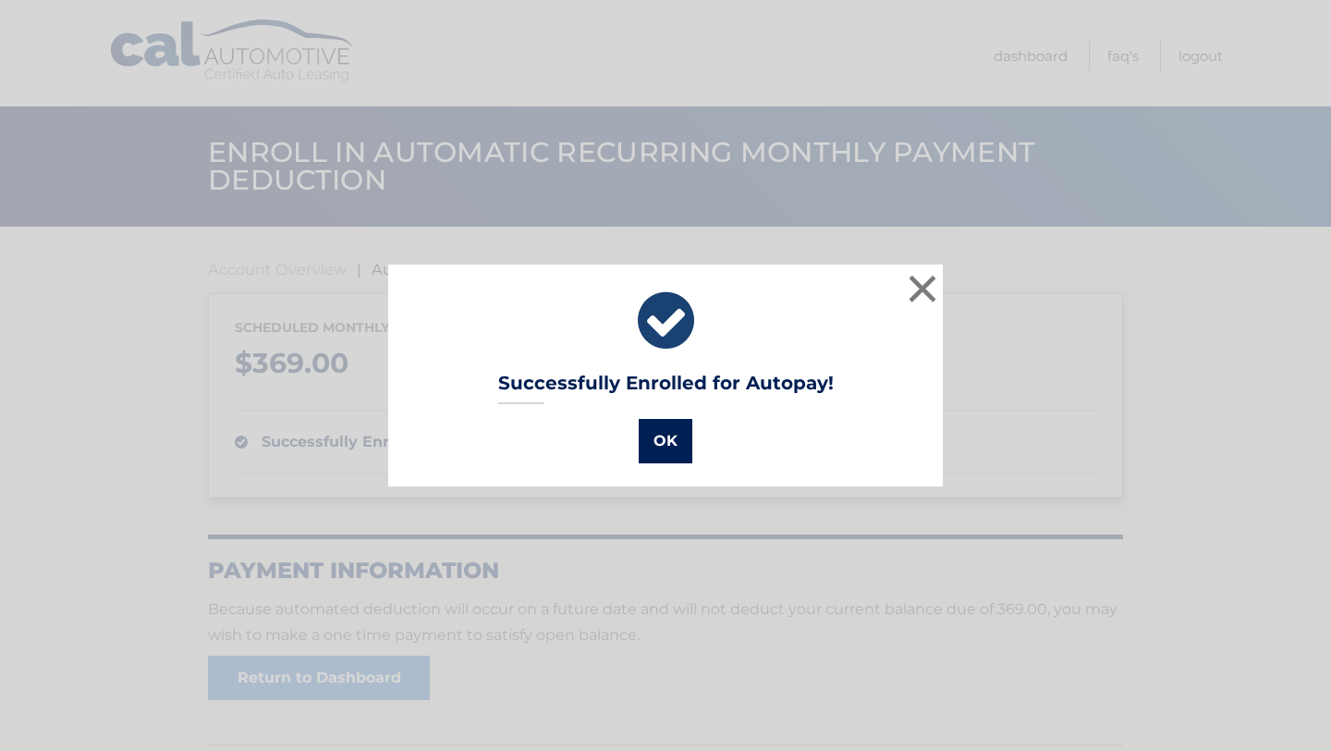
click at [673, 439] on button "OK" at bounding box center [666, 441] width 54 height 44
